Goal: Check status: Check status

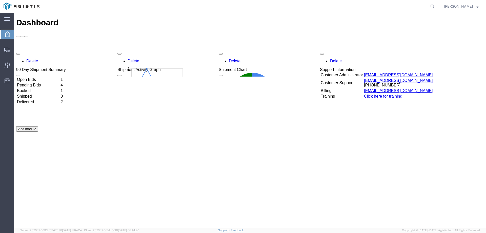
click at [37, 77] on td "Open Bids" at bounding box center [38, 79] width 43 height 5
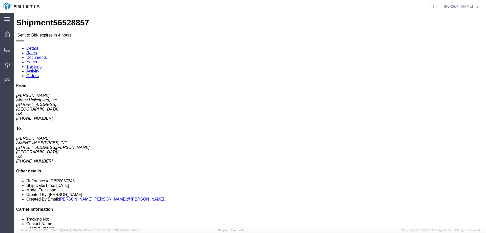
drag, startPoint x: 254, startPoint y: 57, endPoint x: 190, endPoint y: 41, distance: 66.1
click div "Pickup & Delivery Dates [DATE] 08:00 - [DATE] 16:00 [DATE] 08:00 - [DATE] 15:00…"
copy div "Pickup & Delivery Dates [DATE] 08:00 - [DATE] 16:00 [DATE] 08:00 - [DATE] 15:00"
click div "Ship From Airbus Helicopters, Inc ([PERSON_NAME]) [STREET_ADDRESS] [PHONE_NUMBE…"
drag, startPoint x: 416, startPoint y: 46, endPoint x: 376, endPoint y: 23, distance: 46.4
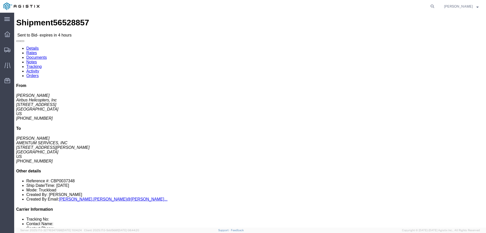
click div "From [PERSON_NAME] Airbus Helicopters, Inc [STREET_ADDRESS] [PHONE_NUMBER] To […"
copy div "From [PERSON_NAME] Airbus Helicopters, Inc [STREET_ADDRESS]"
click address "[PERSON_NAME] AMENTUM SERVICES, INC [STREET_ADDRESS][PERSON_NAME] [PHONE_NUMBER]"
drag, startPoint x: 410, startPoint y: 88, endPoint x: 377, endPoint y: 67, distance: 38.6
click div "From [PERSON_NAME] Airbus Helicopters, Inc [STREET_ADDRESS] [PHONE_NUMBER] To […"
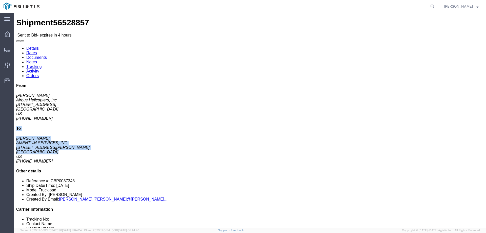
copy div "To [PERSON_NAME] AMENTUM SERVICES, INC [STREET_ADDRESS][PERSON_NAME]"
click div "Leg 1 - Truckload Number of trucks: 1"
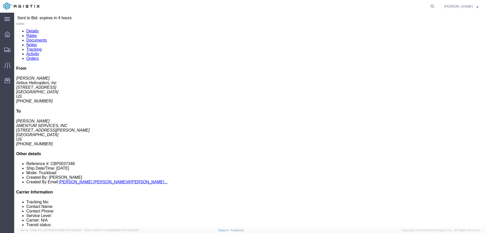
scroll to position [76, 0]
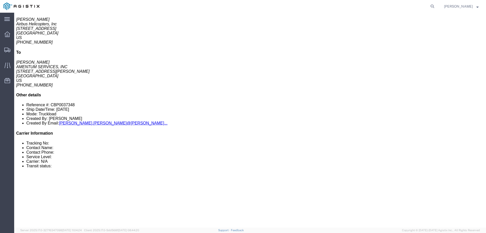
drag, startPoint x: 217, startPoint y: 48, endPoint x: 167, endPoint y: 48, distance: 50.4
click p "Total shipment is made up of 1 packages containing 1 pieces weighing 600.00 LBS…"
copy p "1 pieces weighing 600.00 LBS"
drag, startPoint x: 85, startPoint y: 88, endPoint x: 29, endPoint y: 89, distance: 56.2
click p "Dimensions: L 193.00 x W 25.00 x H 15.00 IN"
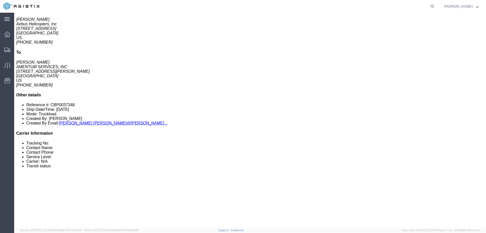
click b "L 193.00 x W 25.00 x H 15.00 IN"
drag, startPoint x: 31, startPoint y: 88, endPoint x: 82, endPoint y: 88, distance: 50.9
click p "Dimensions: L 193.00 x W 25.00 x H 15.00 IN"
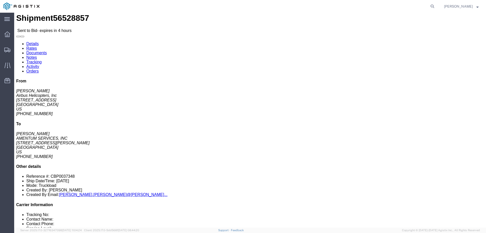
scroll to position [0, 0]
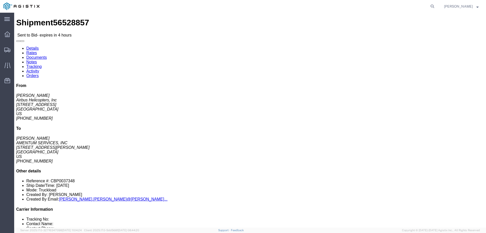
click button "button"
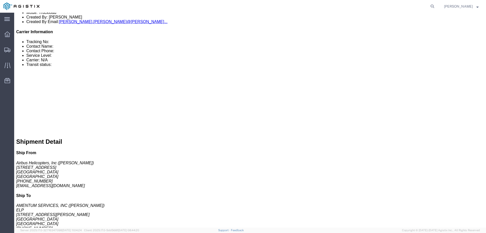
scroll to position [203, 0]
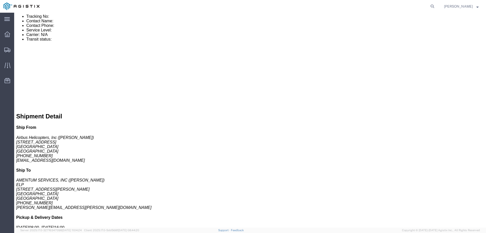
drag, startPoint x: 61, startPoint y: 85, endPoint x: 5, endPoint y: 76, distance: 56.1
click p "Additional Pickup Instructions: Pickup location is available M-F 8am-4PM. No ap…"
drag, startPoint x: 23, startPoint y: 75, endPoint x: 112, endPoint y: 61, distance: 89.8
click div "Billing Edit Billing Cost Center Select Buyer Cost Center Department Operations…"
drag, startPoint x: 61, startPoint y: 85, endPoint x: 53, endPoint y: 64, distance: 22.9
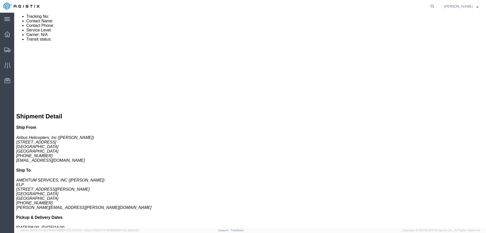
click p "Additional Pickup Instructions: Pickup location is available M-F 8am-4PM. No ap…"
copy p "Pickup location is available M-F 8am-4PM. No appointment needed. Additional Del…"
click div "Pickups STOP 1 : Airbus Helicopters, Inc [STREET_ADDRESS] 1 x Crate(s) Total we…"
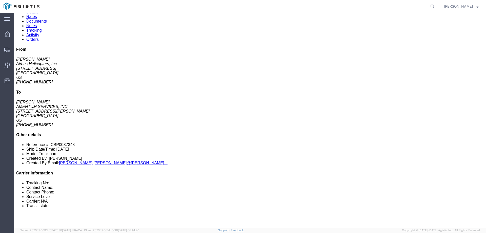
scroll to position [0, 0]
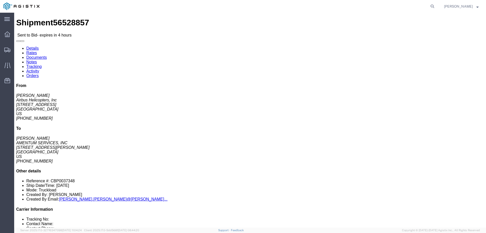
click link "Notes"
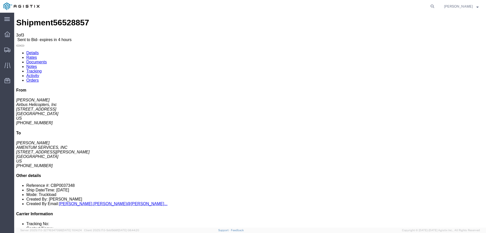
click at [42, 69] on link "Tracking" at bounding box center [33, 71] width 15 height 4
click at [47, 60] on link "Documents" at bounding box center [36, 62] width 21 height 4
